Goal: Task Accomplishment & Management: Manage account settings

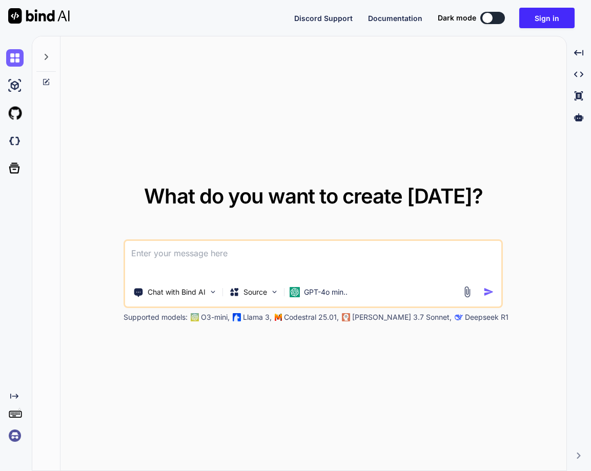
click at [16, 431] on img at bounding box center [14, 435] width 17 height 17
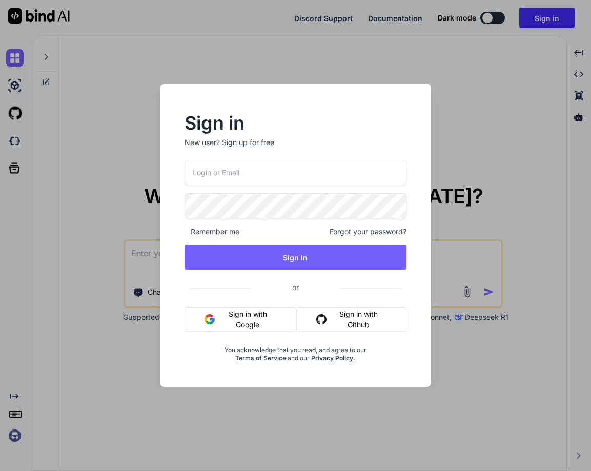
click at [236, 168] on input "email" at bounding box center [294, 172] width 221 height 25
paste input "[EMAIL_ADDRESS][DOMAIN_NAME]"
type input "[EMAIL_ADDRESS][DOMAIN_NAME]"
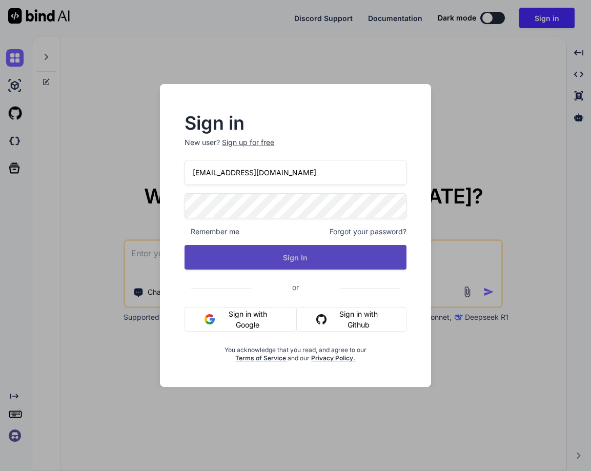
click at [263, 254] on button "Sign In" at bounding box center [294, 257] width 221 height 25
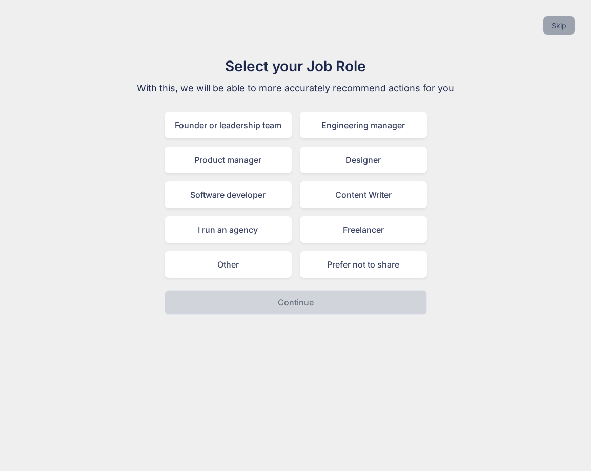
click at [557, 27] on button "Skip" at bounding box center [558, 25] width 31 height 18
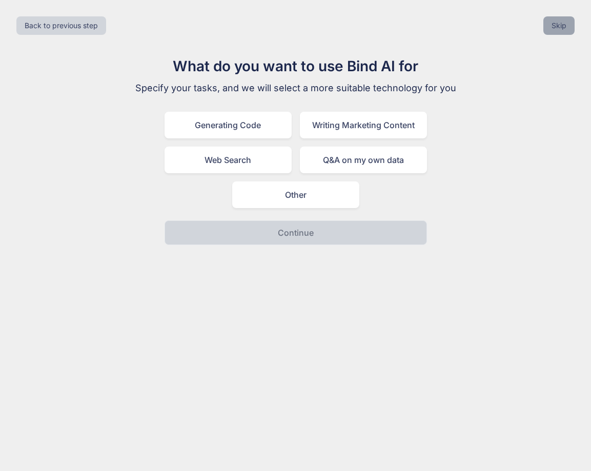
click at [557, 27] on button "Skip" at bounding box center [558, 25] width 31 height 18
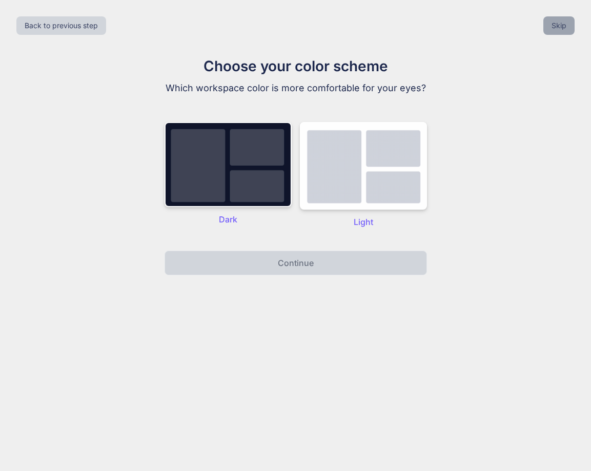
click at [557, 27] on button "Skip" at bounding box center [558, 25] width 31 height 18
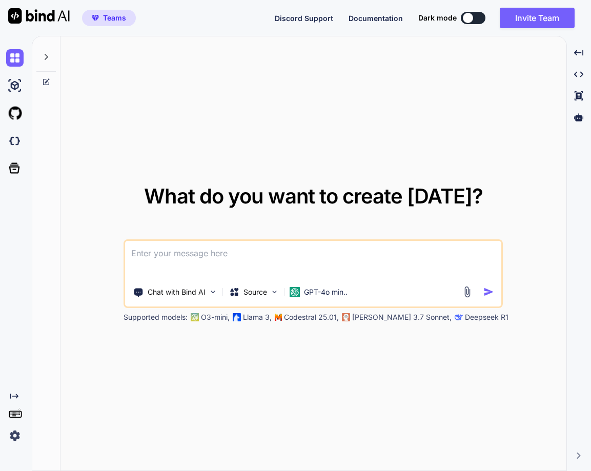
click at [20, 432] on img at bounding box center [14, 435] width 17 height 17
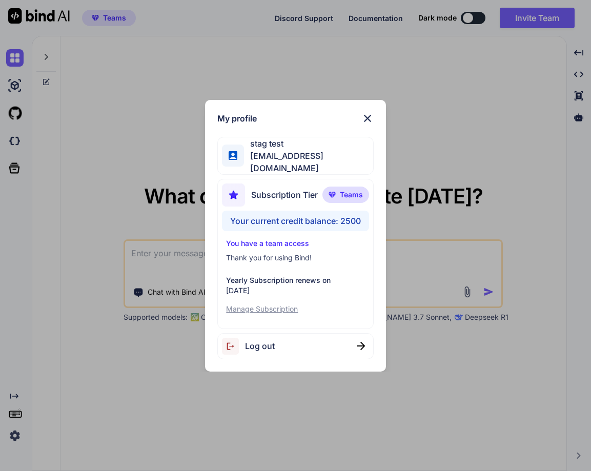
click at [255, 345] on span "Log out" at bounding box center [260, 346] width 30 height 12
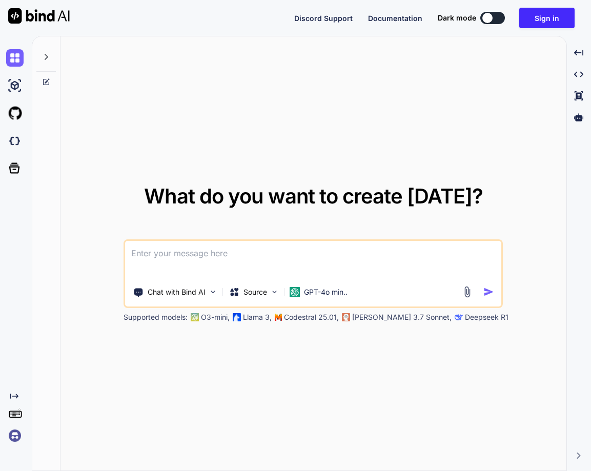
click at [8, 431] on img at bounding box center [14, 435] width 17 height 17
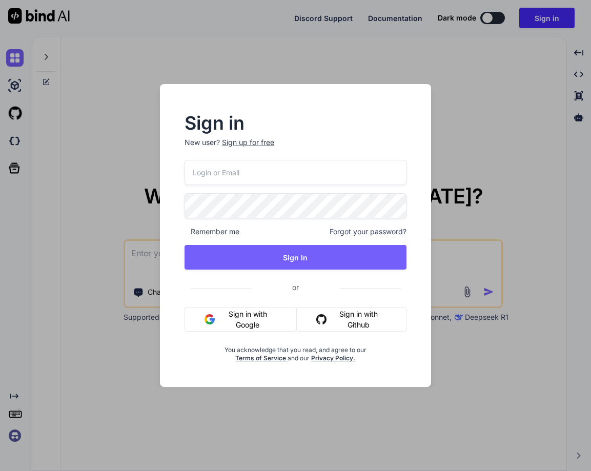
click at [212, 171] on input "email" at bounding box center [294, 172] width 221 height 25
paste input "[EMAIL_ADDRESS][DOMAIN_NAME]"
type input "[EMAIL_ADDRESS][DOMAIN_NAME]"
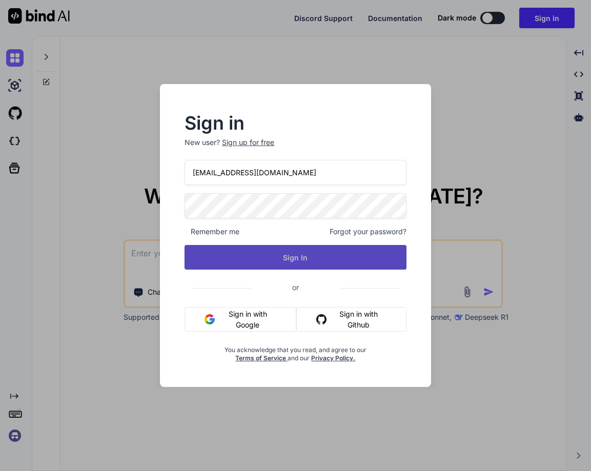
click at [294, 264] on button "Sign In" at bounding box center [294, 257] width 221 height 25
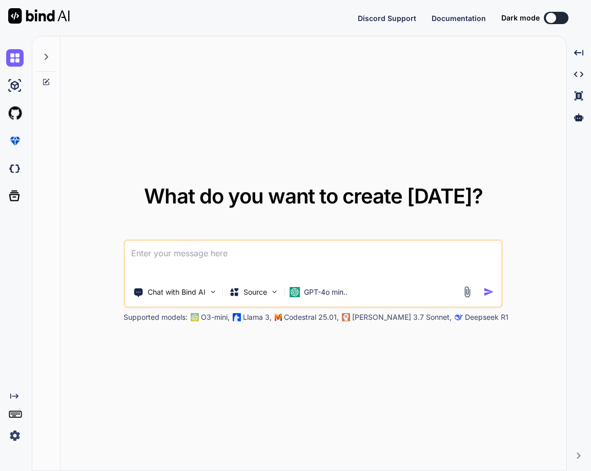
click at [12, 430] on img at bounding box center [14, 435] width 17 height 17
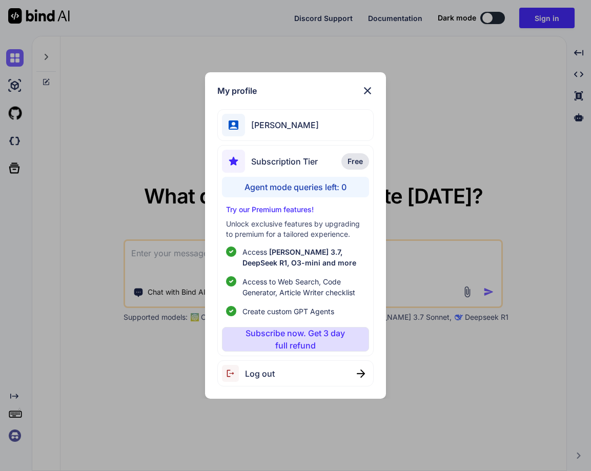
click at [370, 92] on img at bounding box center [367, 91] width 12 height 12
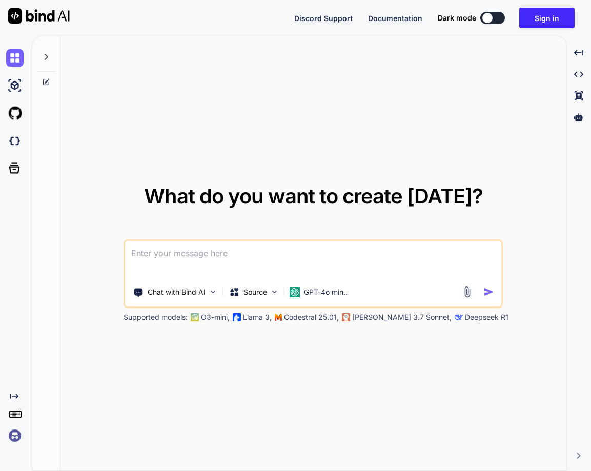
click at [7, 438] on img at bounding box center [14, 435] width 17 height 17
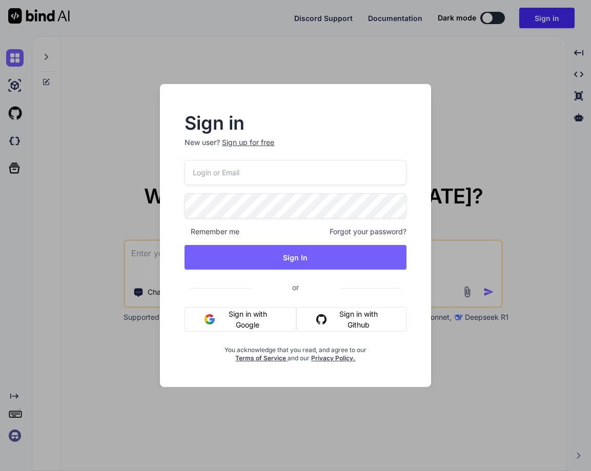
paste input "[EMAIL_ADDRESS][DOMAIN_NAME]"
click at [228, 171] on input "email" at bounding box center [294, 172] width 221 height 25
type input "[EMAIL_ADDRESS][DOMAIN_NAME]"
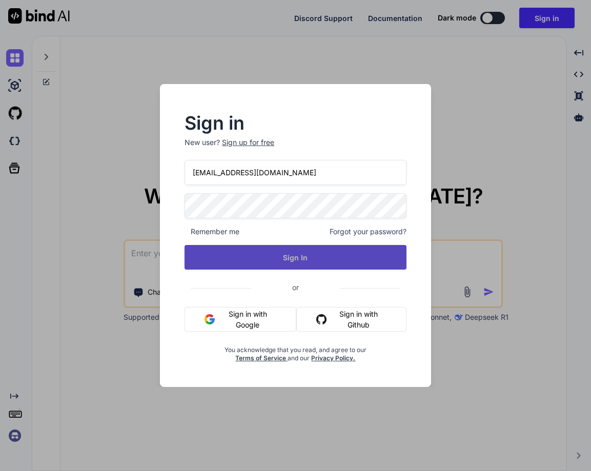
click at [285, 257] on button "Sign In" at bounding box center [294, 257] width 221 height 25
